Goal: Task Accomplishment & Management: Complete application form

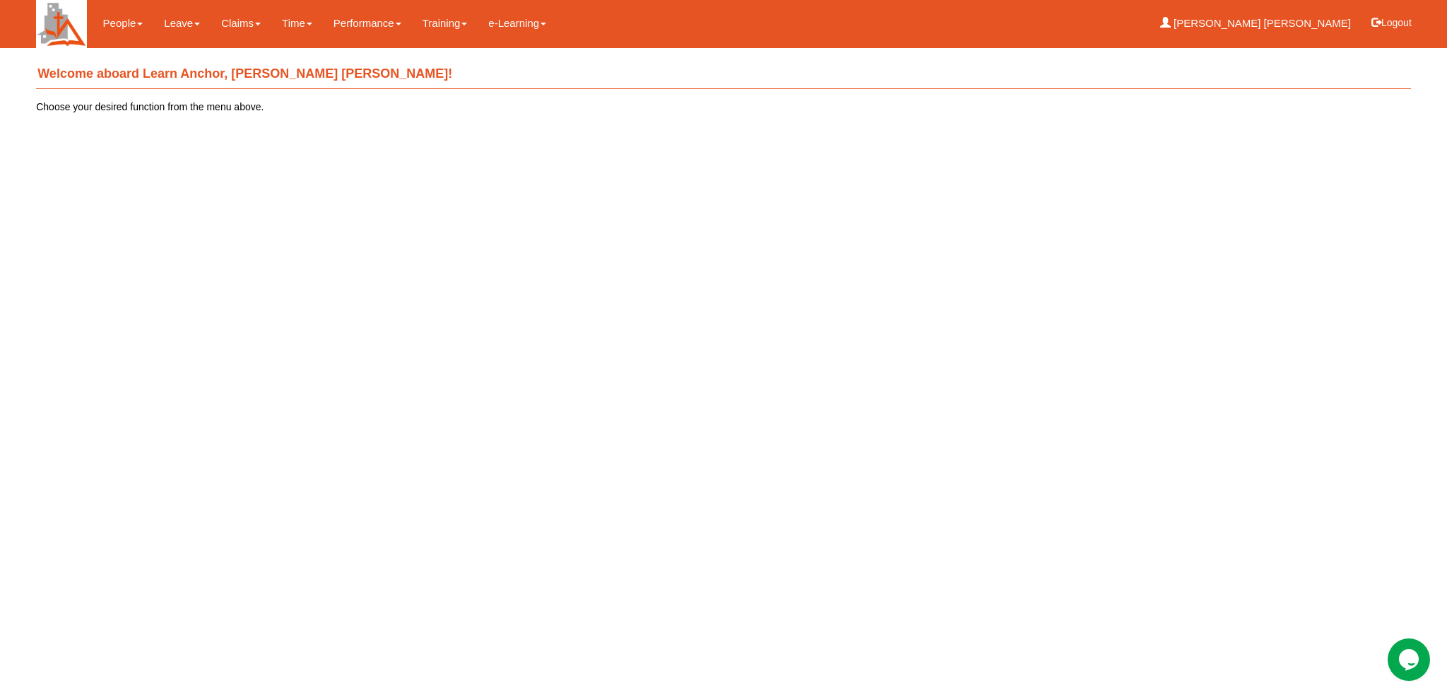
click at [198, 64] on h4 "Welcome aboard Learn Anchor, [PERSON_NAME] [PERSON_NAME]!" at bounding box center [723, 74] width 1375 height 29
click at [211, 61] on link "Apply for Leave" at bounding box center [212, 62] width 117 height 28
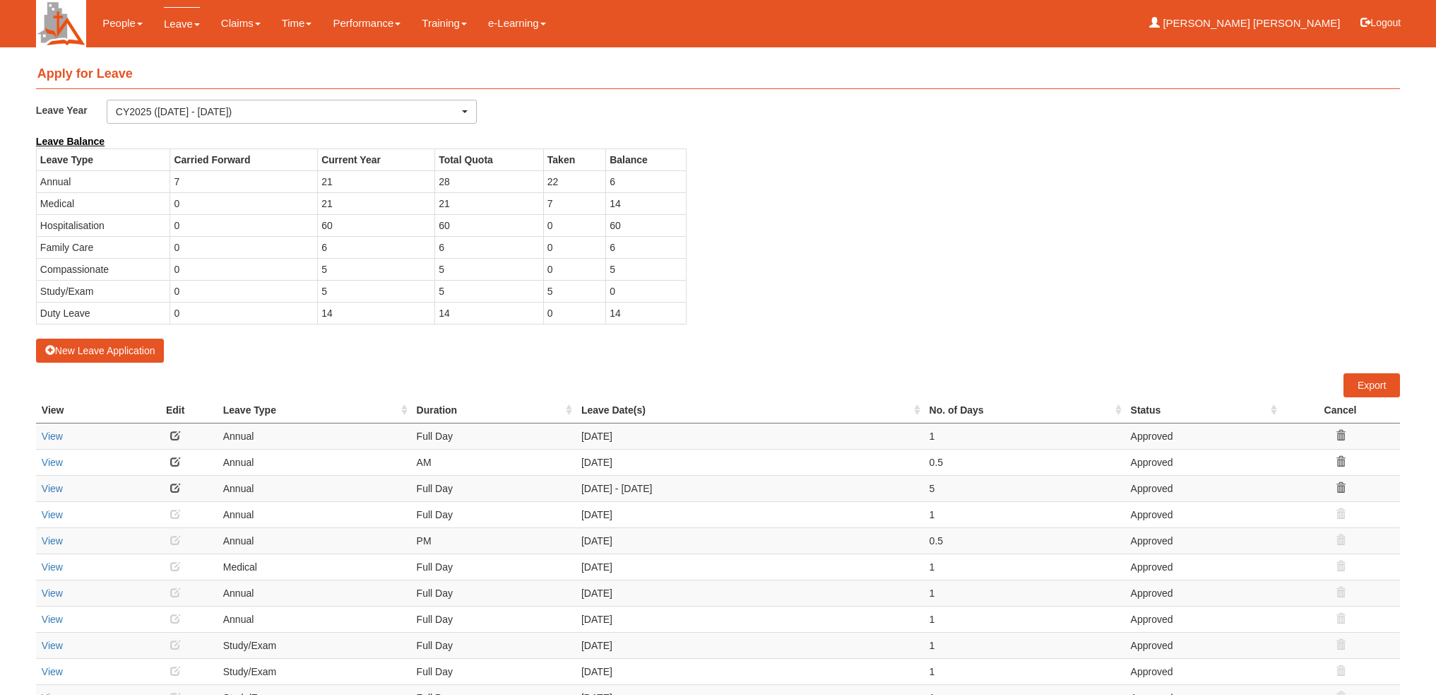
select select "50"
click at [138, 353] on button "New Leave Application" at bounding box center [100, 350] width 129 height 24
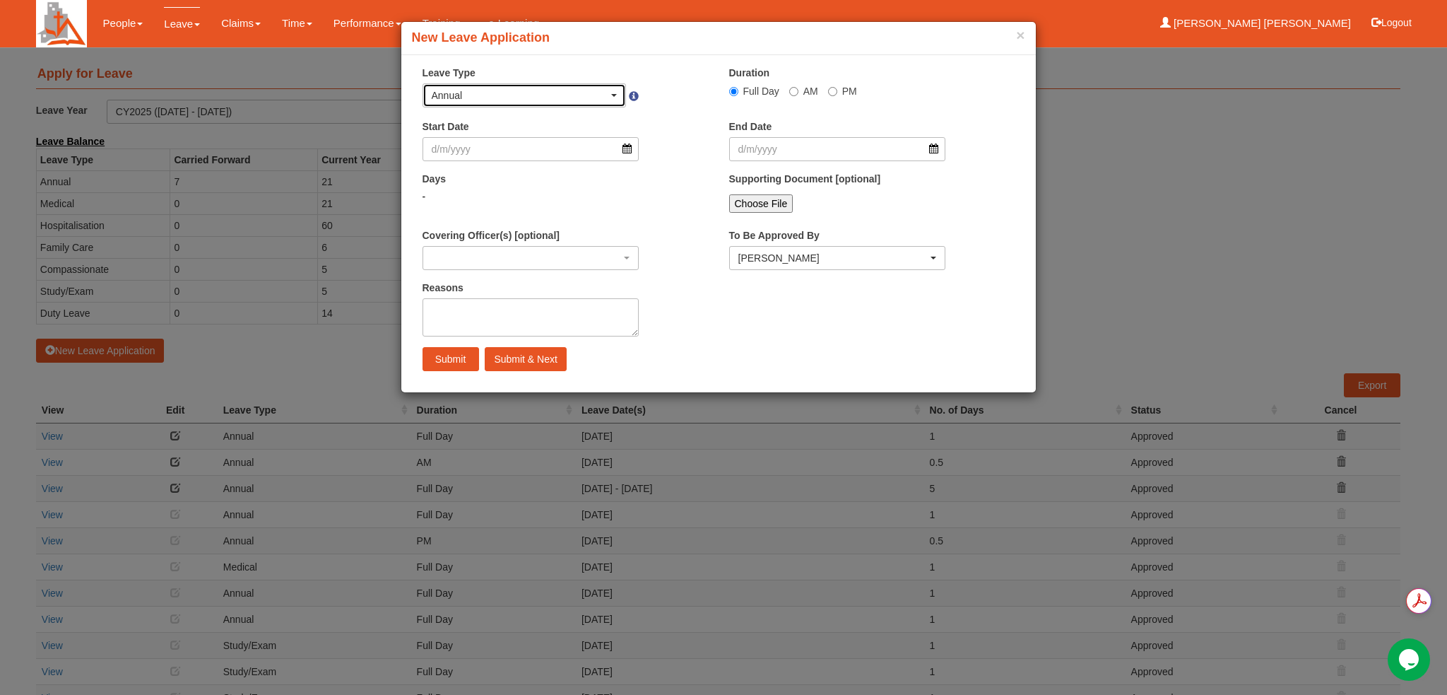
click at [605, 96] on div "Annual" at bounding box center [520, 95] width 177 height 14
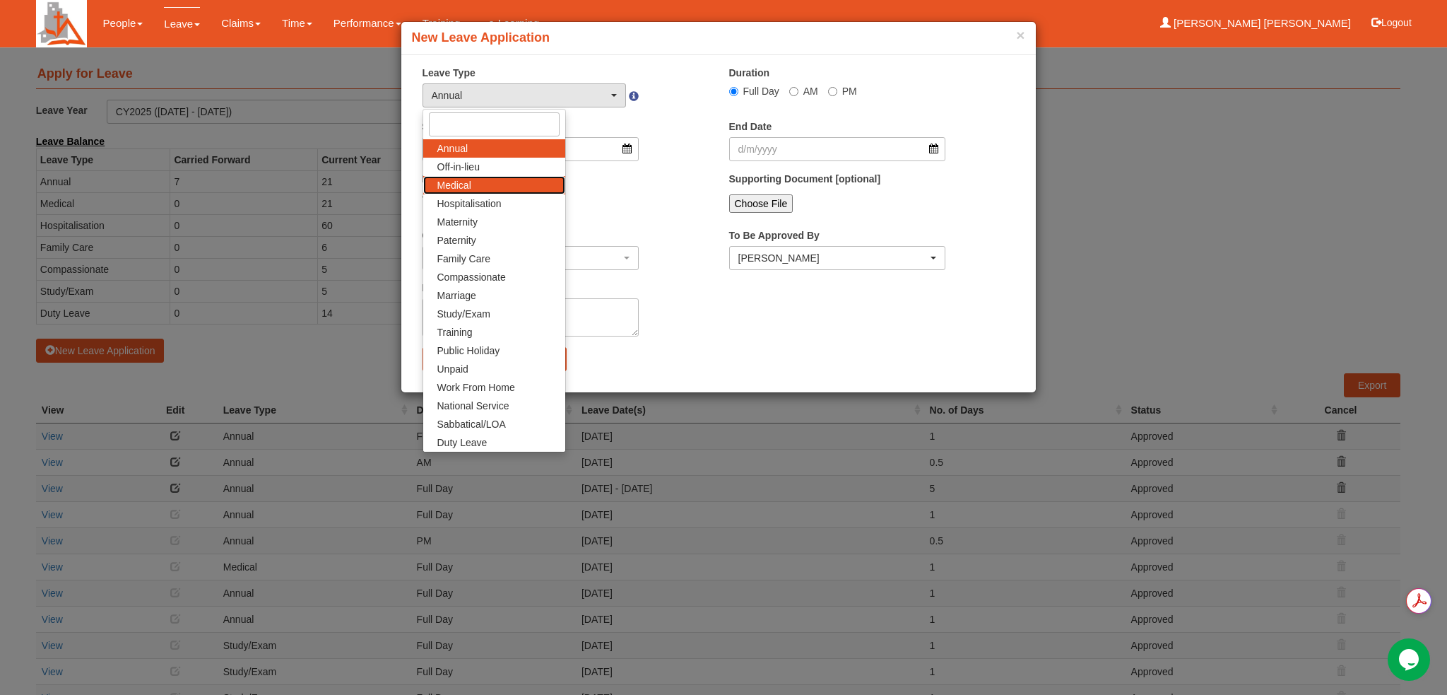
click at [495, 180] on link "Medical" at bounding box center [494, 185] width 142 height 18
select select "4"
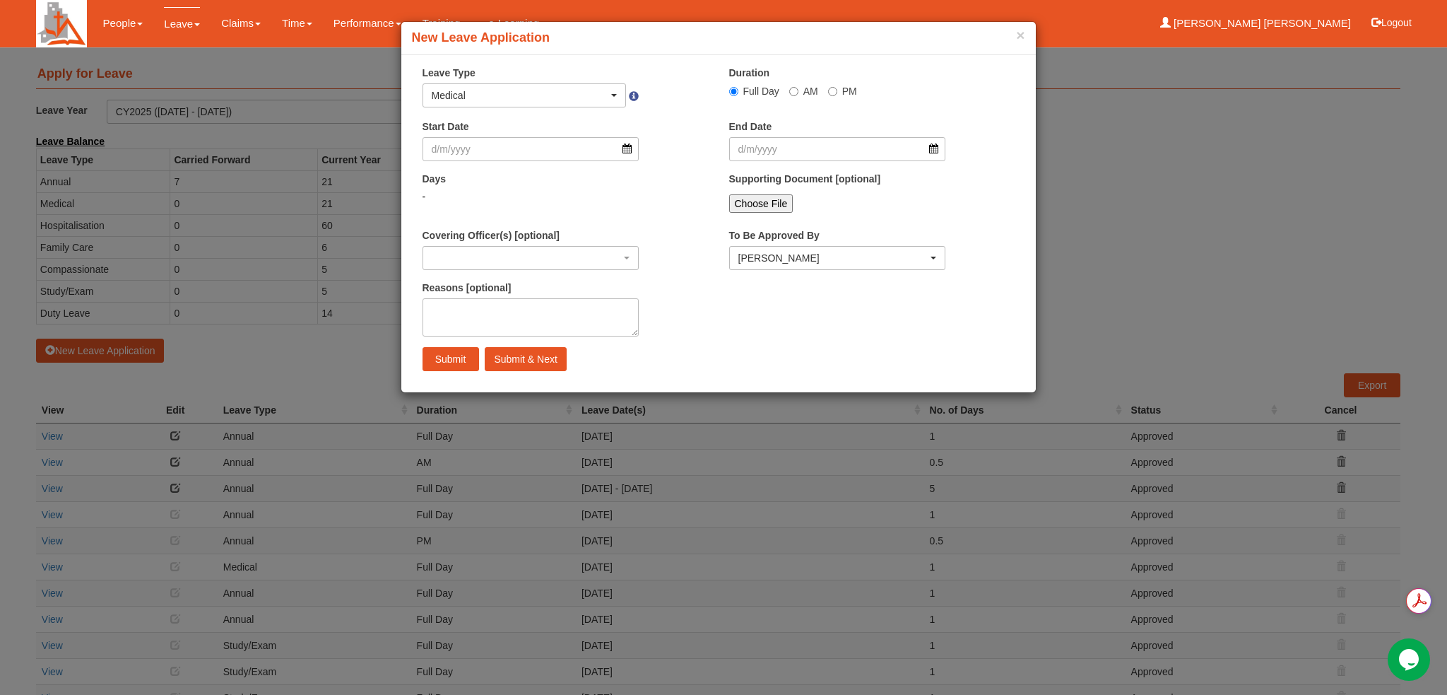
drag, startPoint x: 639, startPoint y: 155, endPoint x: 630, endPoint y: 155, distance: 8.5
click at [639, 155] on div "Start Date" at bounding box center [531, 140] width 238 height 42
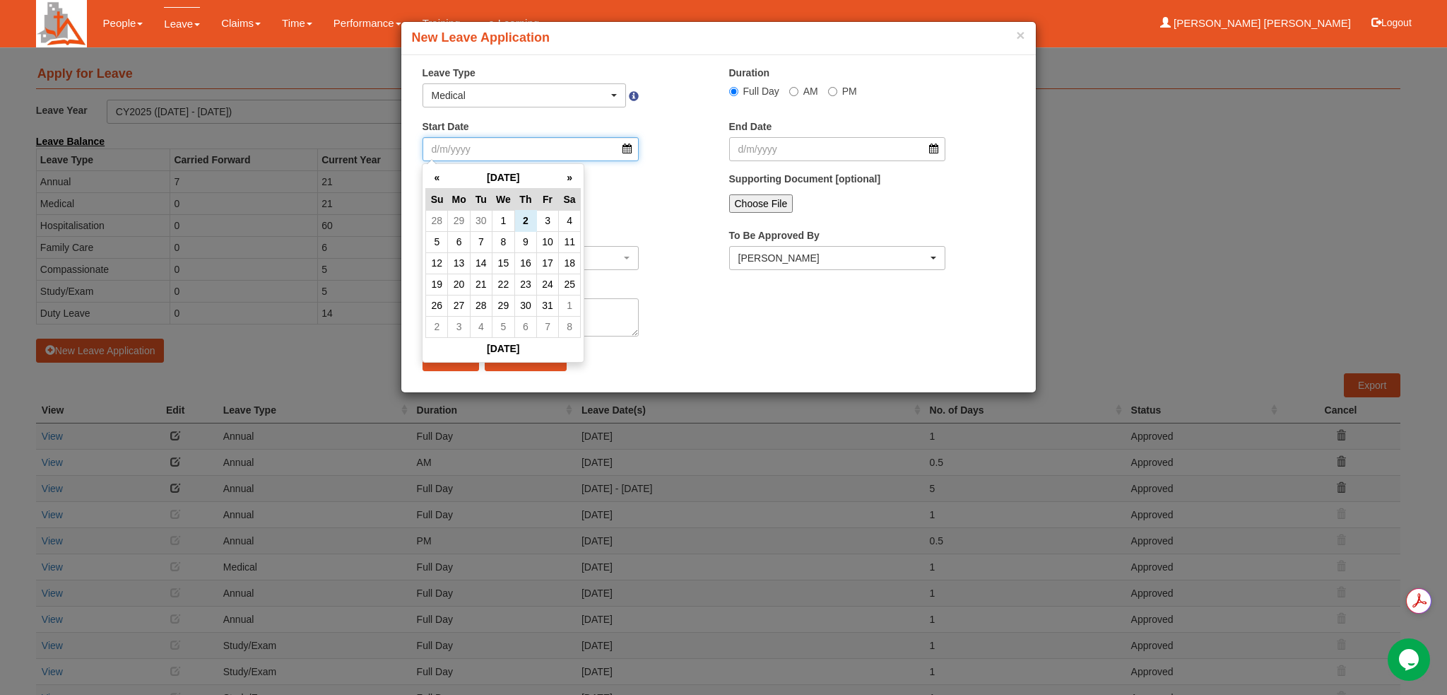
click at [626, 152] on input "Start Date" at bounding box center [531, 149] width 217 height 24
click at [482, 222] on td "30" at bounding box center [481, 220] width 22 height 21
type input "30/9/2025"
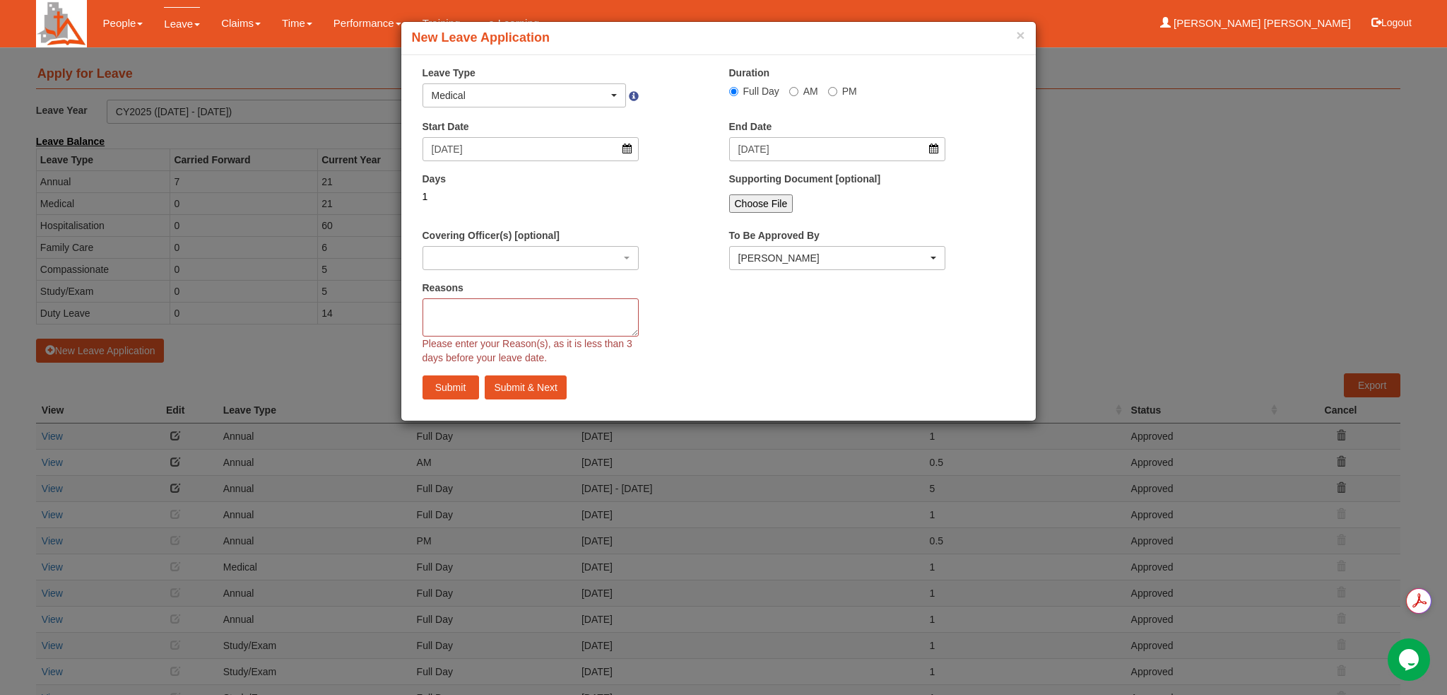
select select
click at [758, 207] on input "Choose File" at bounding box center [761, 203] width 64 height 18
type input "C:\fakepath\09.MC_30 (01) 2025.pdf"
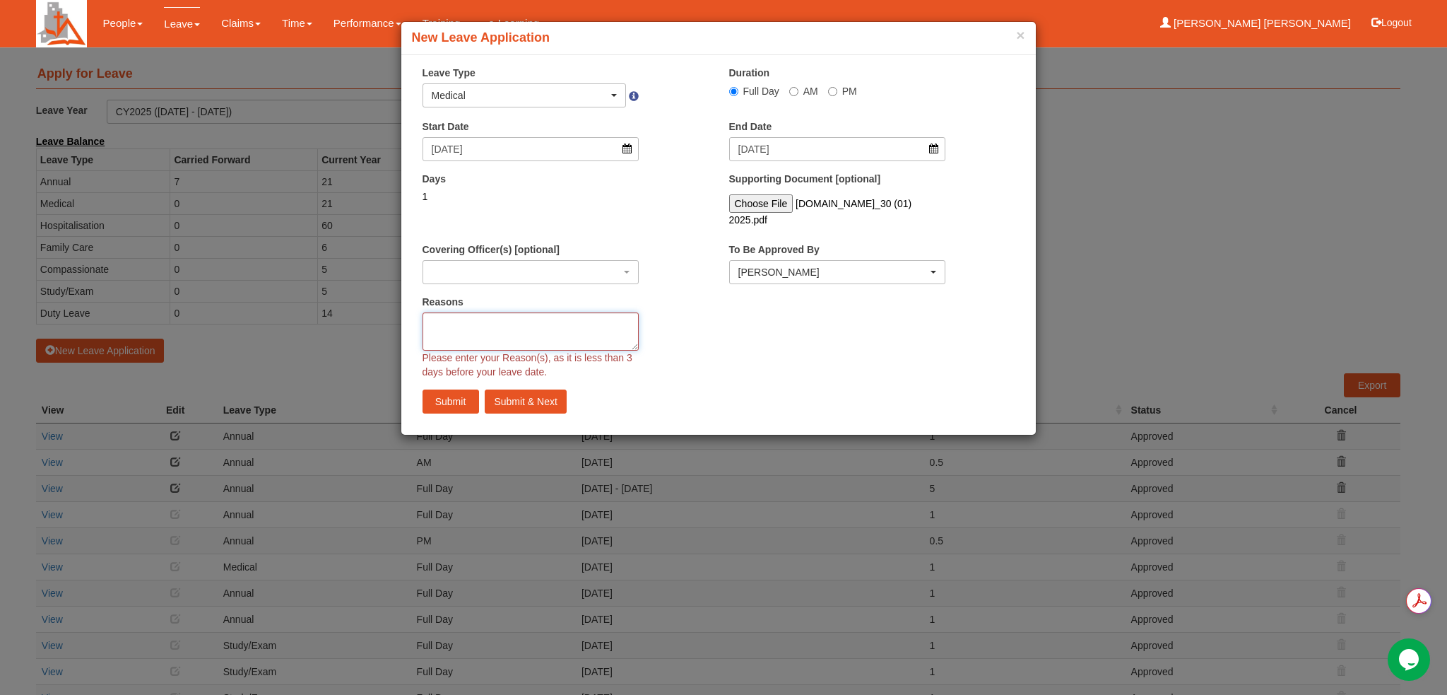
click at [497, 330] on textarea "Reasons" at bounding box center [531, 331] width 217 height 38
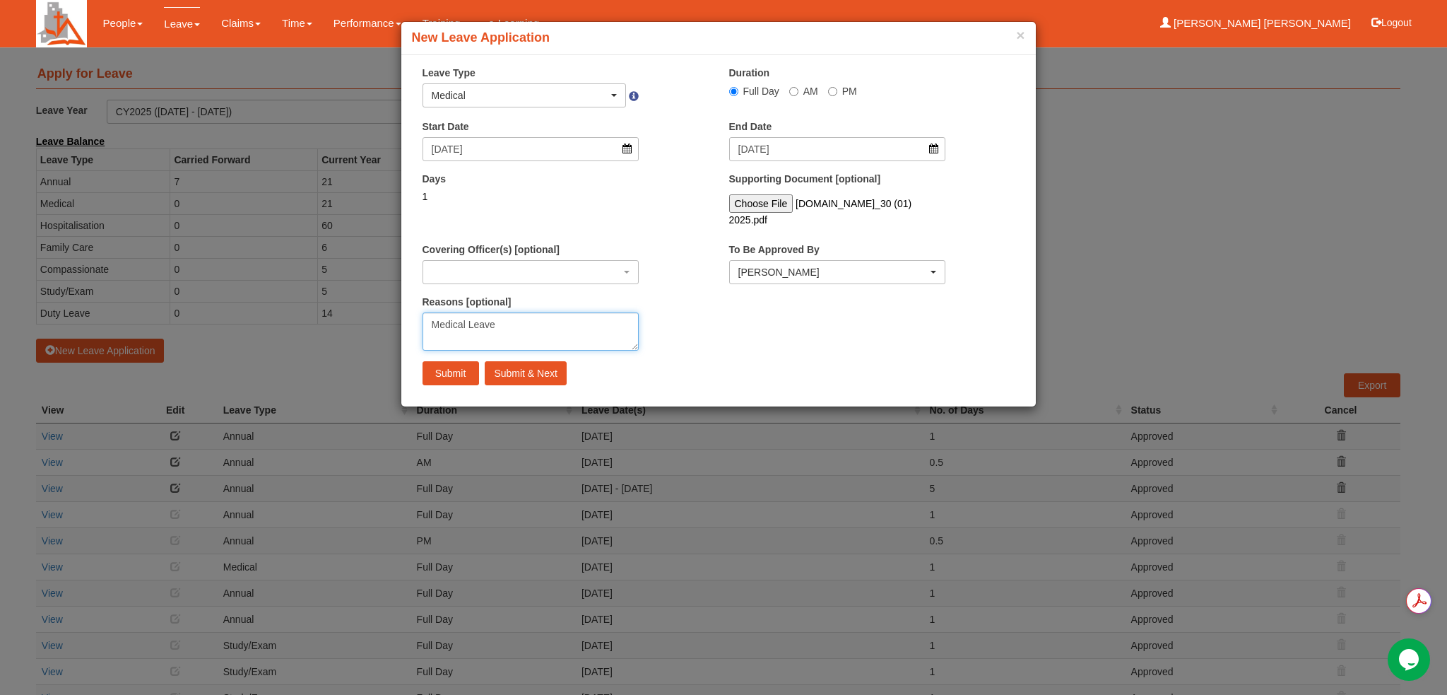
type textarea "Medical Leave"
click at [443, 362] on input "Submit" at bounding box center [451, 373] width 57 height 24
select select "1"
select select
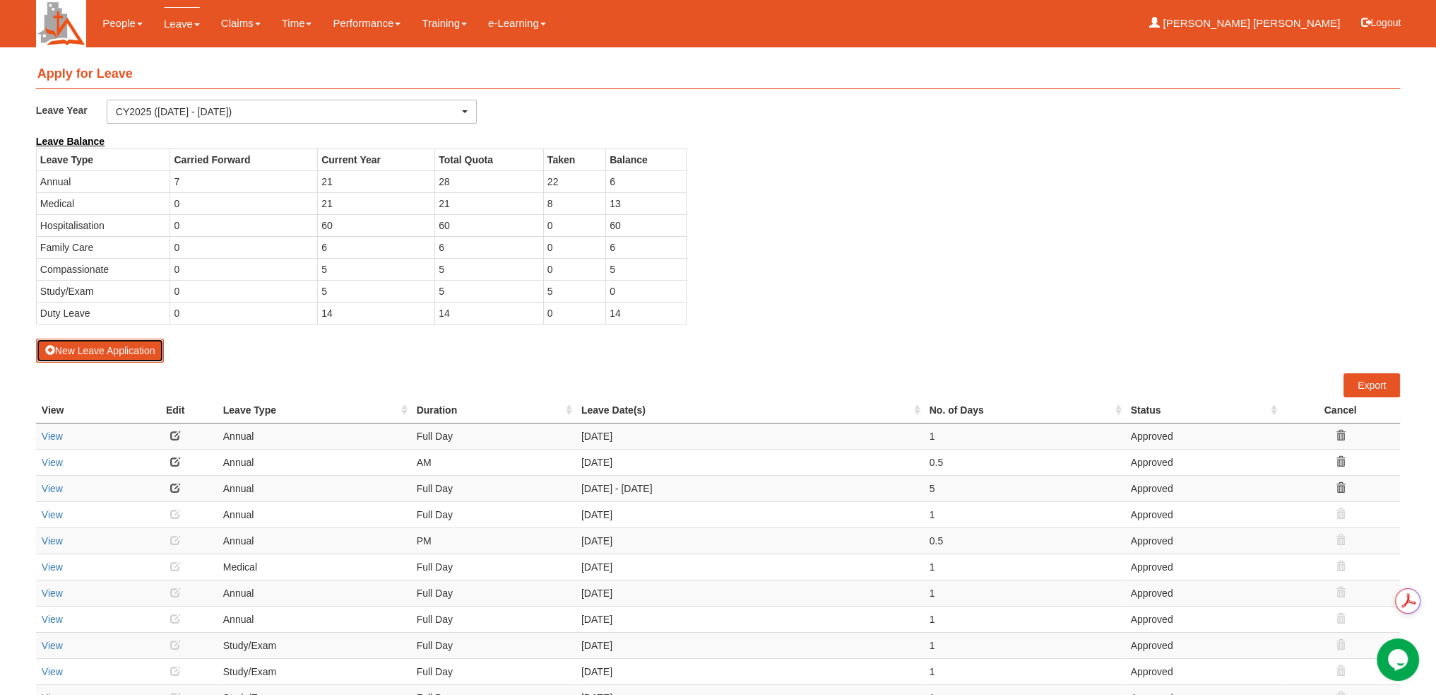
select select "50"
click at [1369, 28] on button "Logout" at bounding box center [1381, 23] width 60 height 34
